Goal: Task Accomplishment & Management: Manage account settings

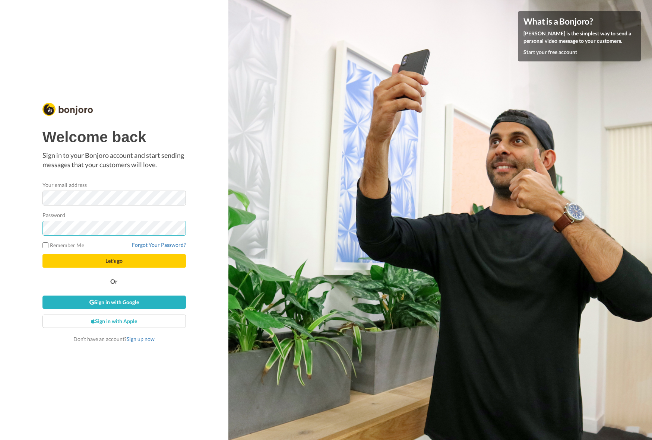
click at [114, 261] on button "Let's go" at bounding box center [113, 260] width 143 height 13
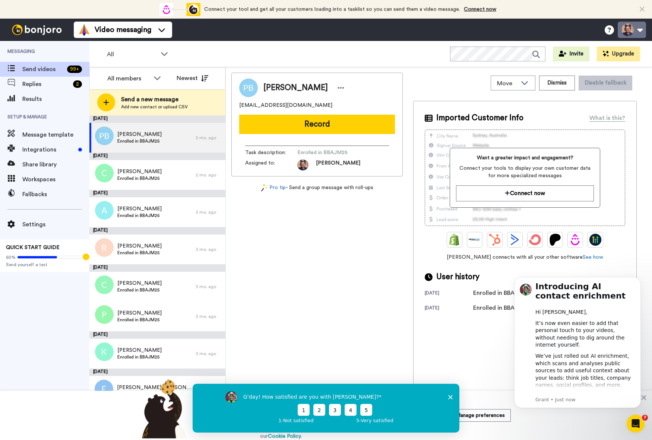
click at [643, 28] on button at bounding box center [632, 30] width 28 height 16
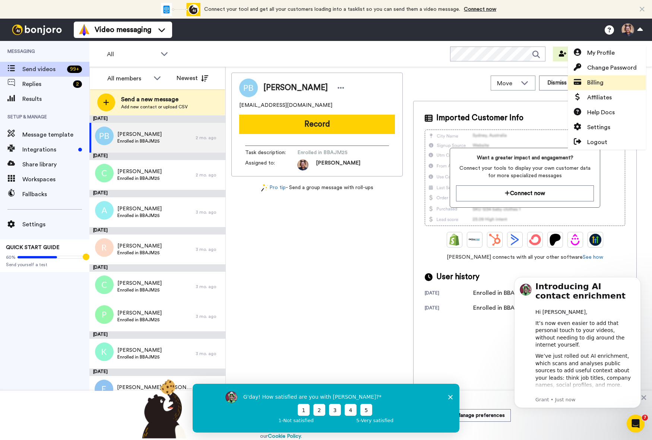
click at [594, 80] on span "Billing" at bounding box center [595, 82] width 16 height 9
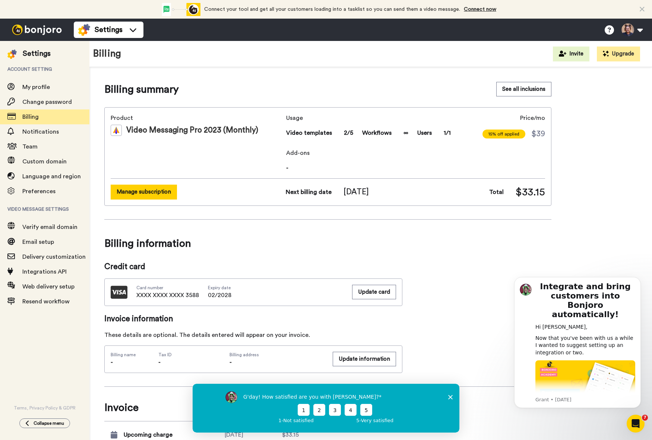
click at [139, 191] on button "Manage subscription" at bounding box center [144, 192] width 66 height 15
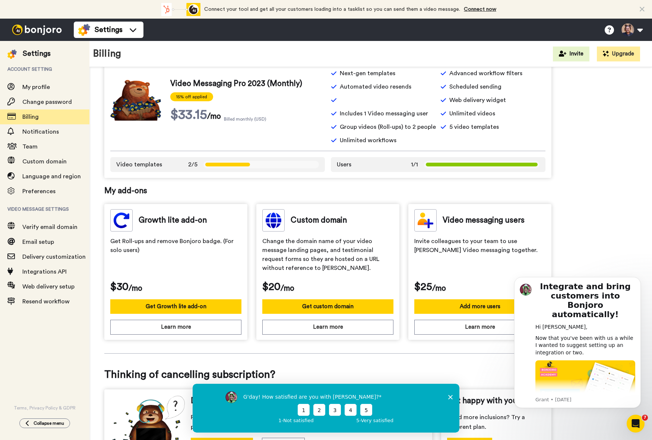
scroll to position [130, 0]
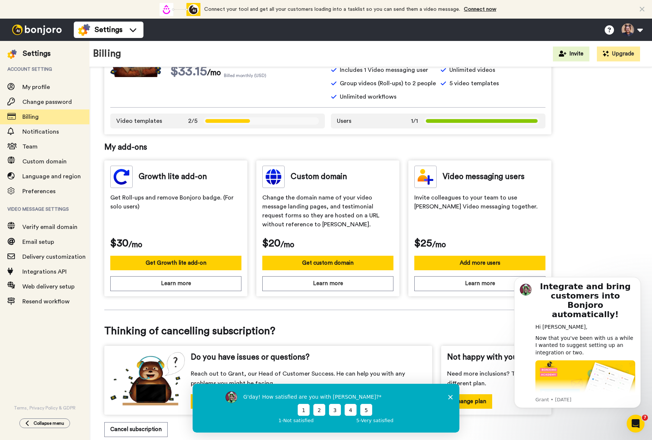
click at [450, 394] on div "G'day! How satisfied are you with Bonjoro? 1 2 3 4 5 1 - Not satisfied 5 - Very…" at bounding box center [326, 408] width 267 height 49
click at [450, 397] on polygon "Close survey" at bounding box center [450, 397] width 4 height 4
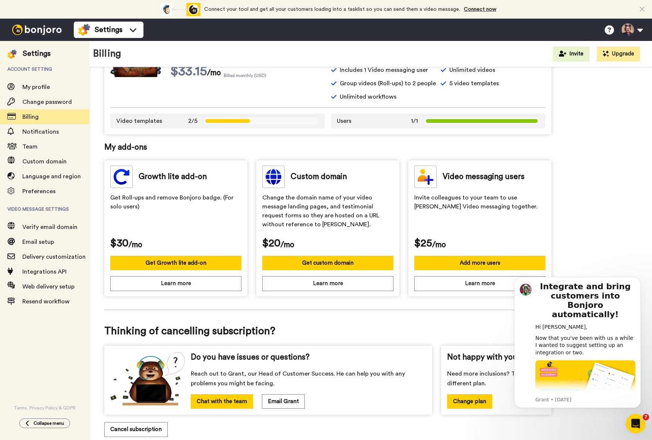
click at [631, 429] on div "Open Intercom Messenger" at bounding box center [634, 422] width 25 height 25
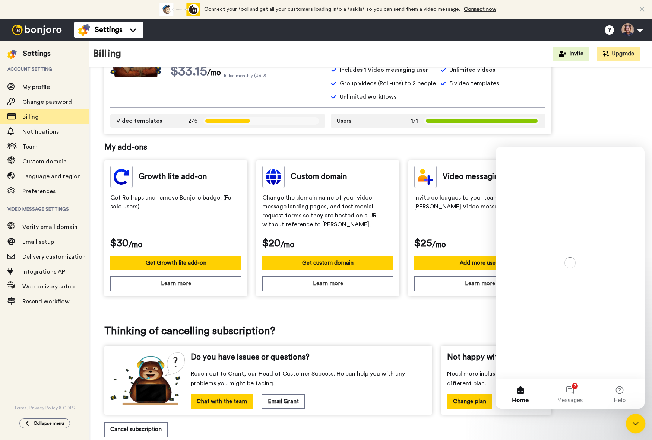
scroll to position [0, 0]
click at [630, 427] on div "Close Intercom Messenger" at bounding box center [634, 423] width 18 height 18
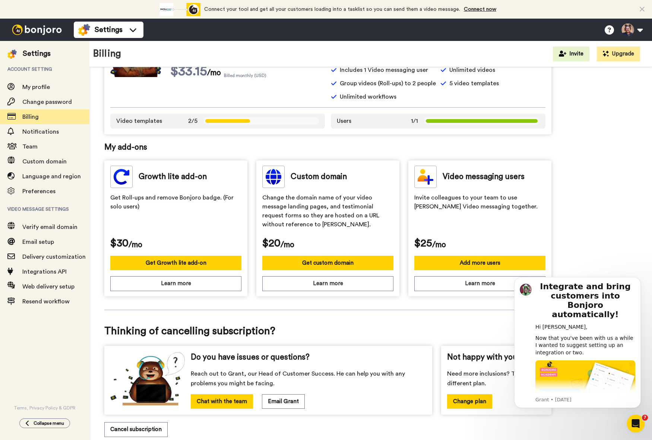
click at [296, 422] on div "Manage subscription See all inclusions Change plan Your current plan Video Mess…" at bounding box center [327, 205] width 447 height 486
click at [636, 280] on button "Dismiss notification" at bounding box center [639, 279] width 10 height 10
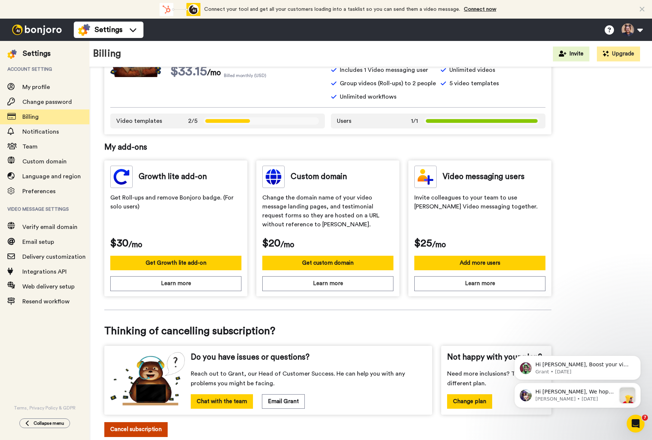
click at [153, 428] on button "Cancel subscription" at bounding box center [135, 429] width 63 height 15
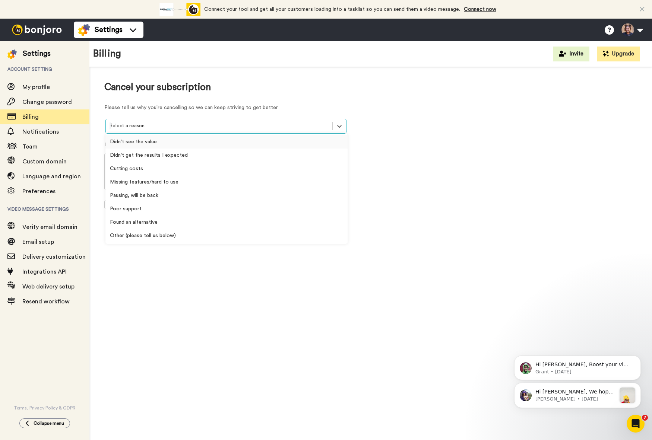
click at [246, 127] on div at bounding box center [218, 126] width 219 height 9
click at [206, 227] on div "Found an alternative" at bounding box center [226, 222] width 242 height 13
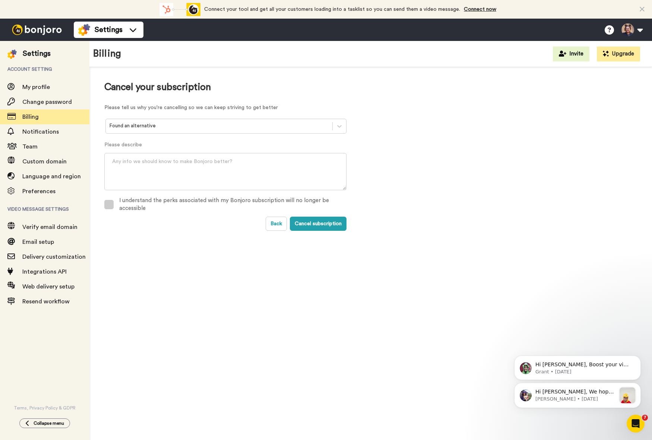
click at [217, 202] on div "I understand the perks associated with my Bonjoro subscription will no longer b…" at bounding box center [232, 205] width 227 height 16
click at [317, 226] on button "Cancel subscription" at bounding box center [318, 224] width 57 height 14
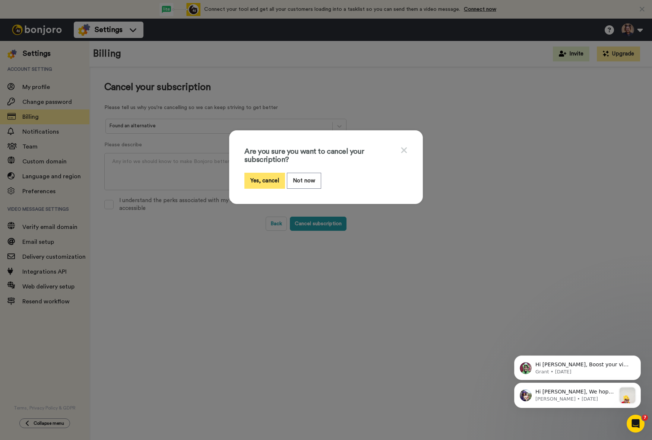
click at [260, 184] on button "Yes, cancel" at bounding box center [264, 181] width 41 height 16
